Goal: Task Accomplishment & Management: Complete application form

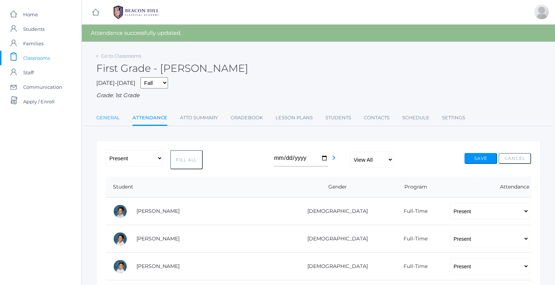
click at [112, 117] on link "General" at bounding box center [108, 117] width 24 height 14
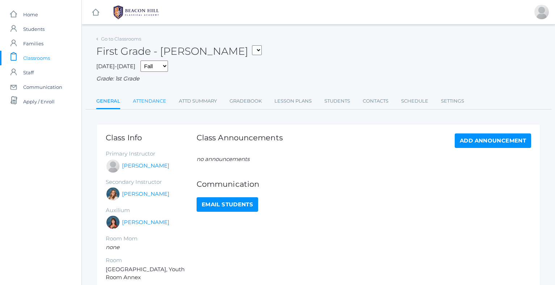
click at [150, 100] on link "Attendance" at bounding box center [149, 101] width 33 height 14
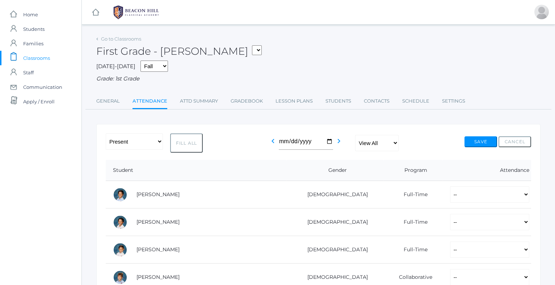
click at [194, 136] on button "Fill All" at bounding box center [186, 142] width 33 height 19
select select "P"
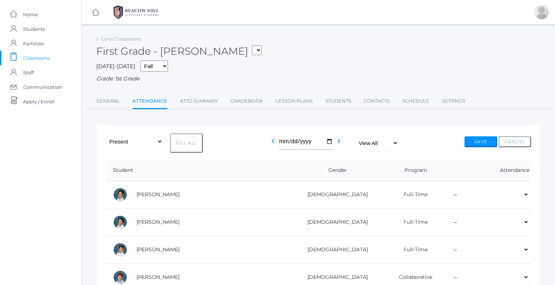
select select "P"
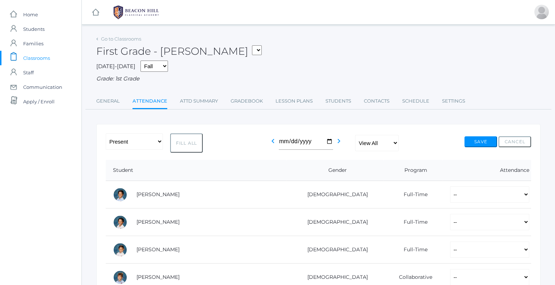
select select "P"
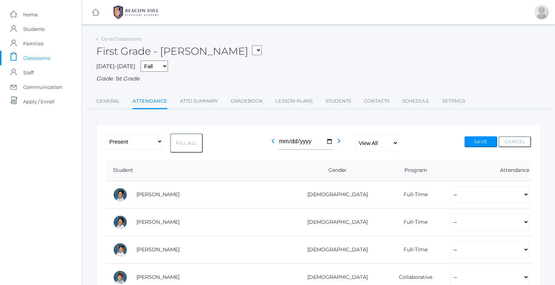
select select "P"
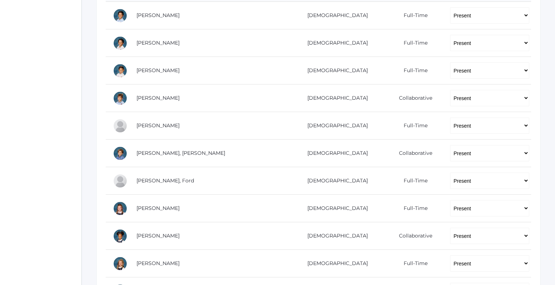
scroll to position [181, 0]
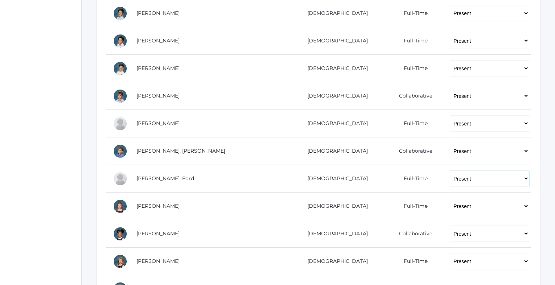
select select "AU"
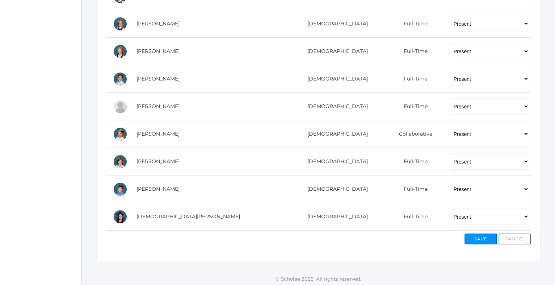
scroll to position [418, 0]
click at [478, 234] on button "Save" at bounding box center [481, 239] width 33 height 11
